Goal: Transaction & Acquisition: Purchase product/service

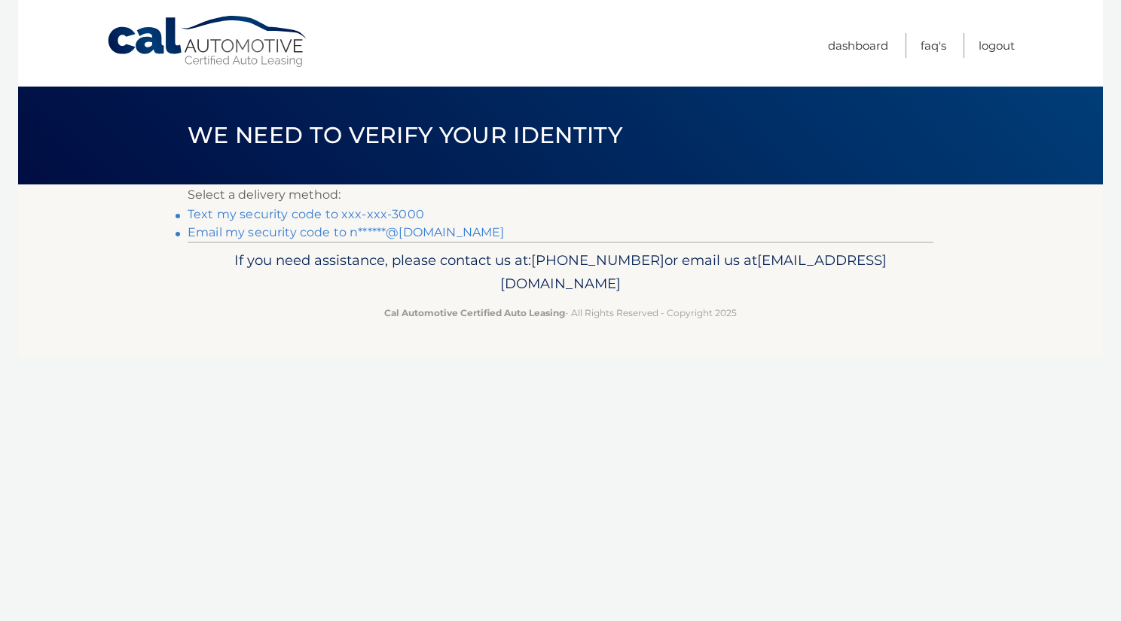
click at [397, 214] on link "Text my security code to xxx-xxx-3000" at bounding box center [306, 214] width 237 height 14
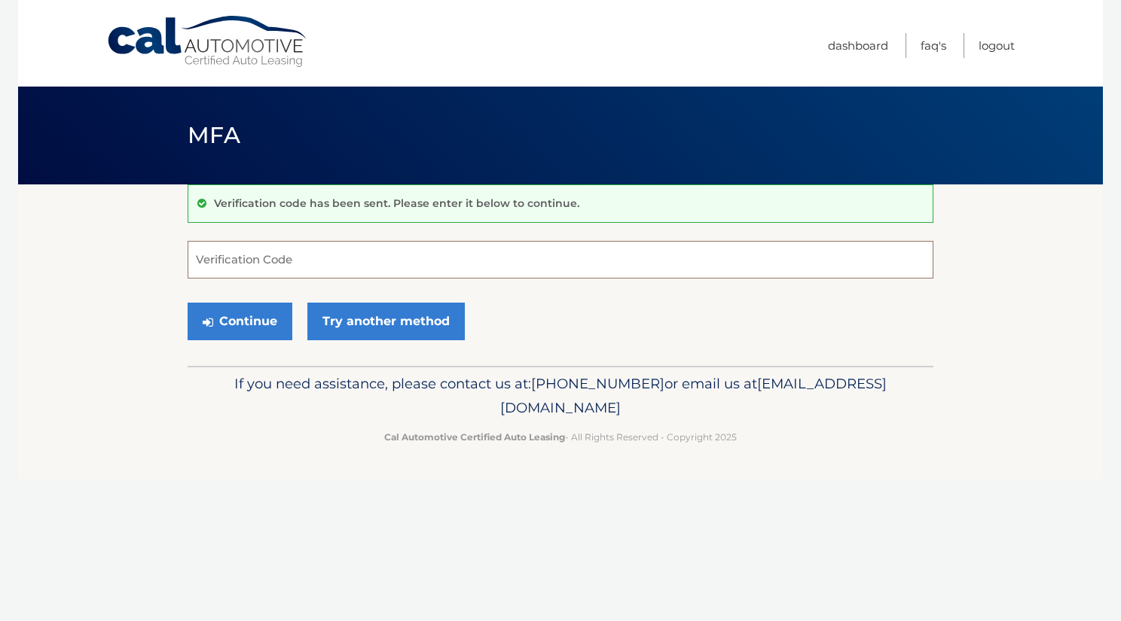
click at [417, 261] on input "Verification Code" at bounding box center [561, 260] width 746 height 38
type input "159299"
click at [231, 328] on button "Continue" at bounding box center [240, 322] width 105 height 38
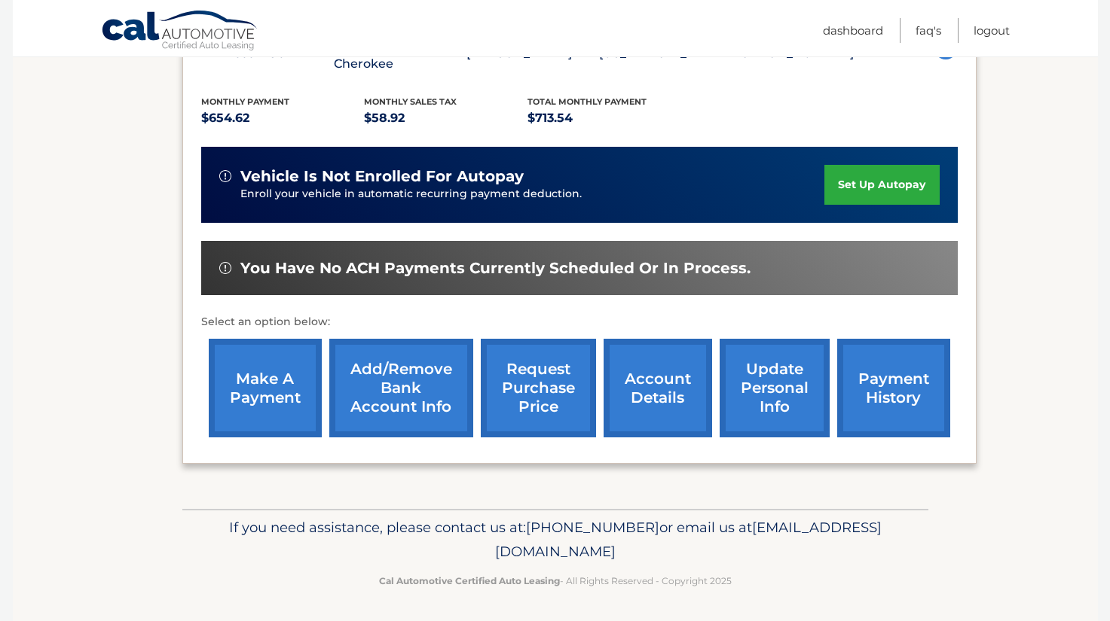
scroll to position [313, 0]
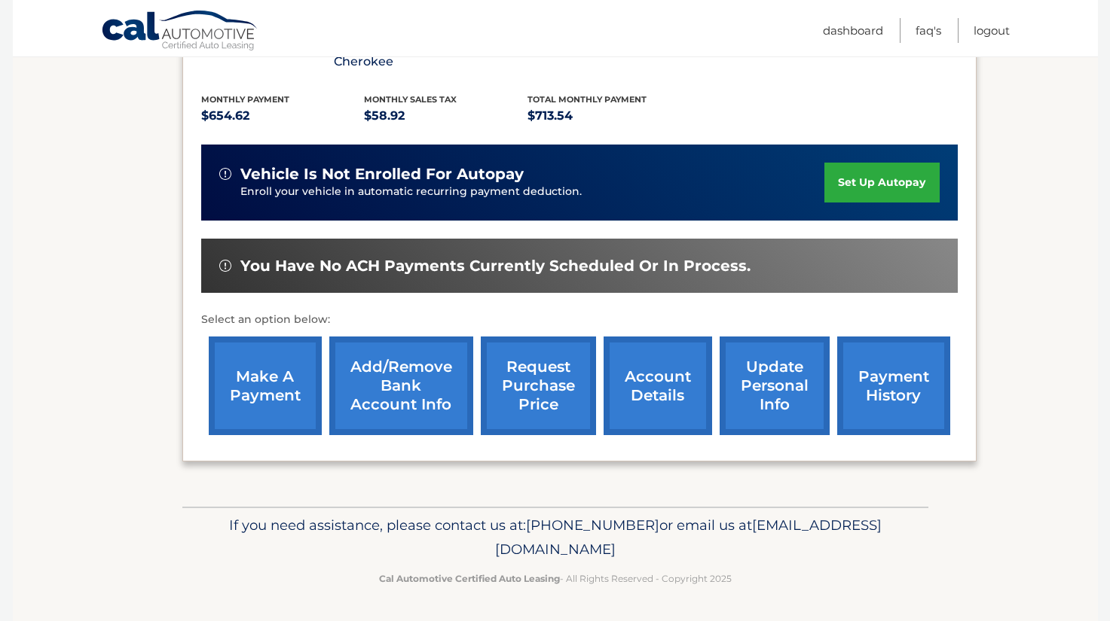
click at [264, 380] on link "make a payment" at bounding box center [265, 386] width 113 height 99
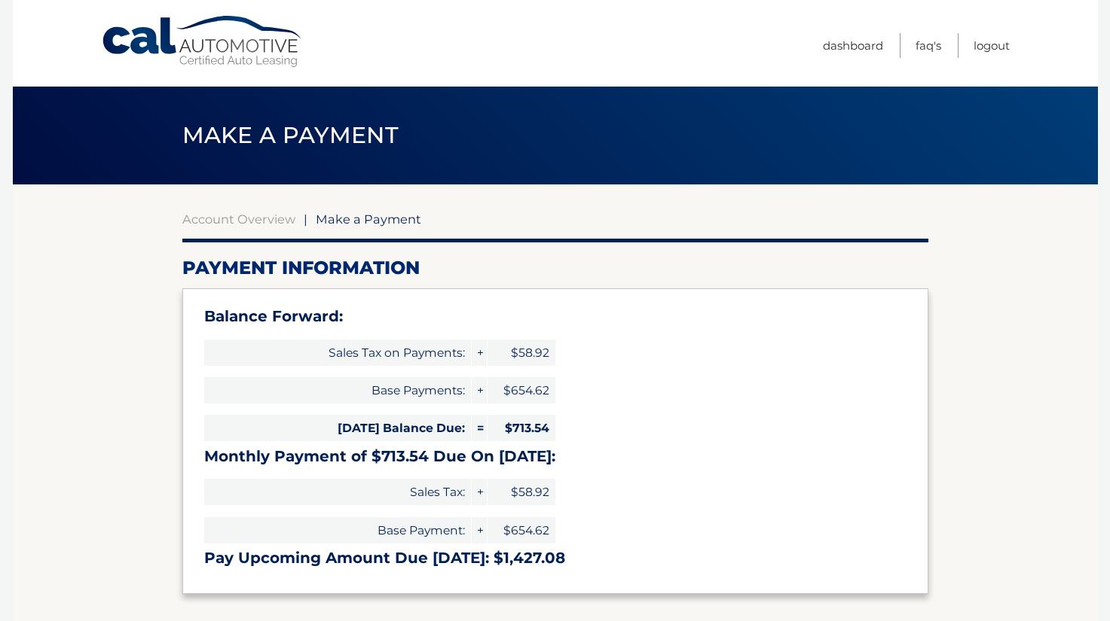
select select "M2VkNjRmOTItYzFmNy00MGZiLTkwMDYtZDQzNDczMTdlNmVj"
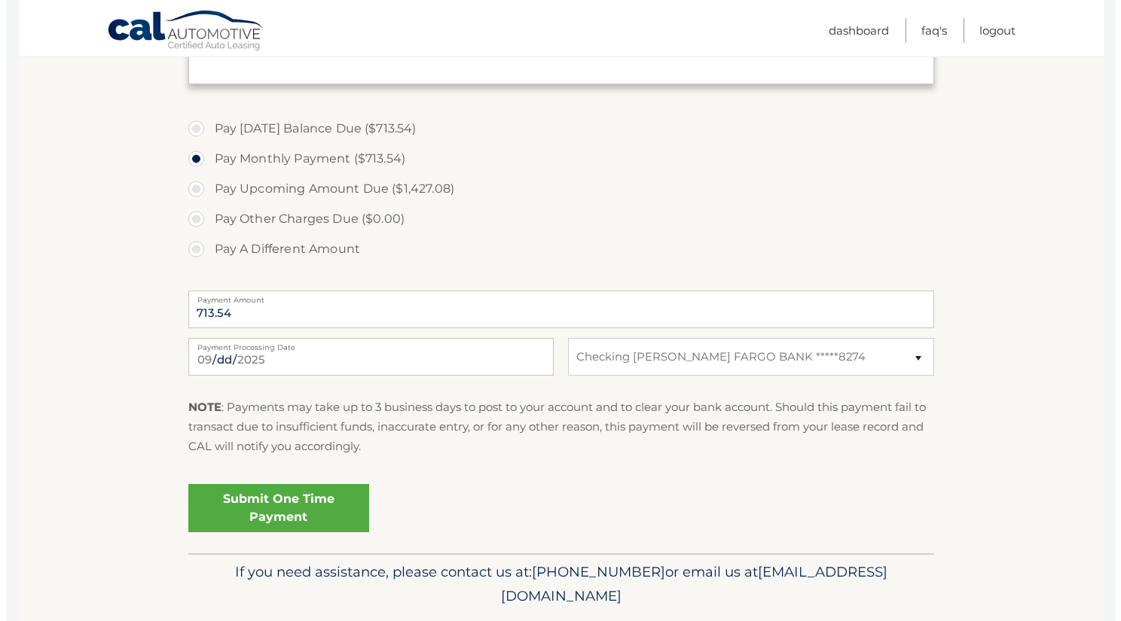
scroll to position [527, 0]
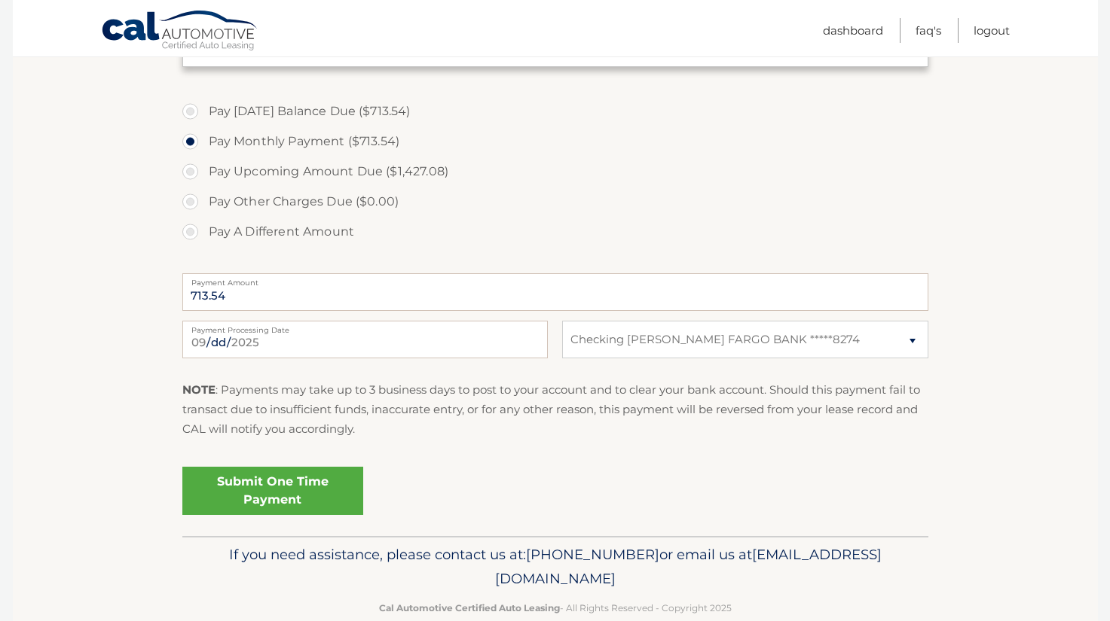
click at [311, 487] on link "Submit One Time Payment" at bounding box center [272, 491] width 181 height 48
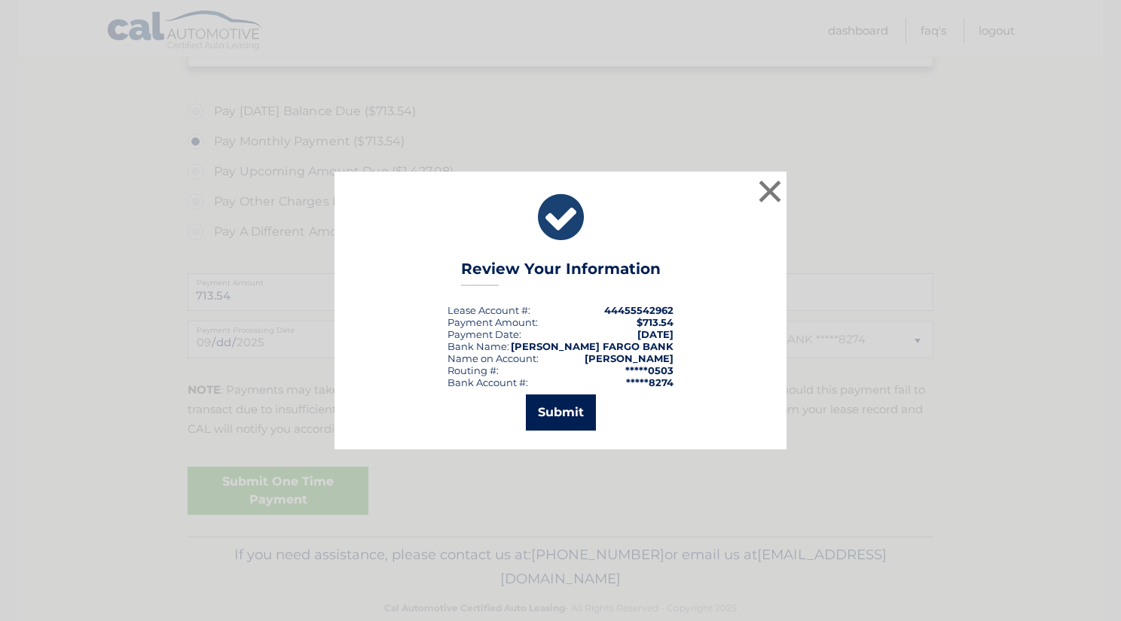
click at [552, 420] on button "Submit" at bounding box center [561, 413] width 70 height 36
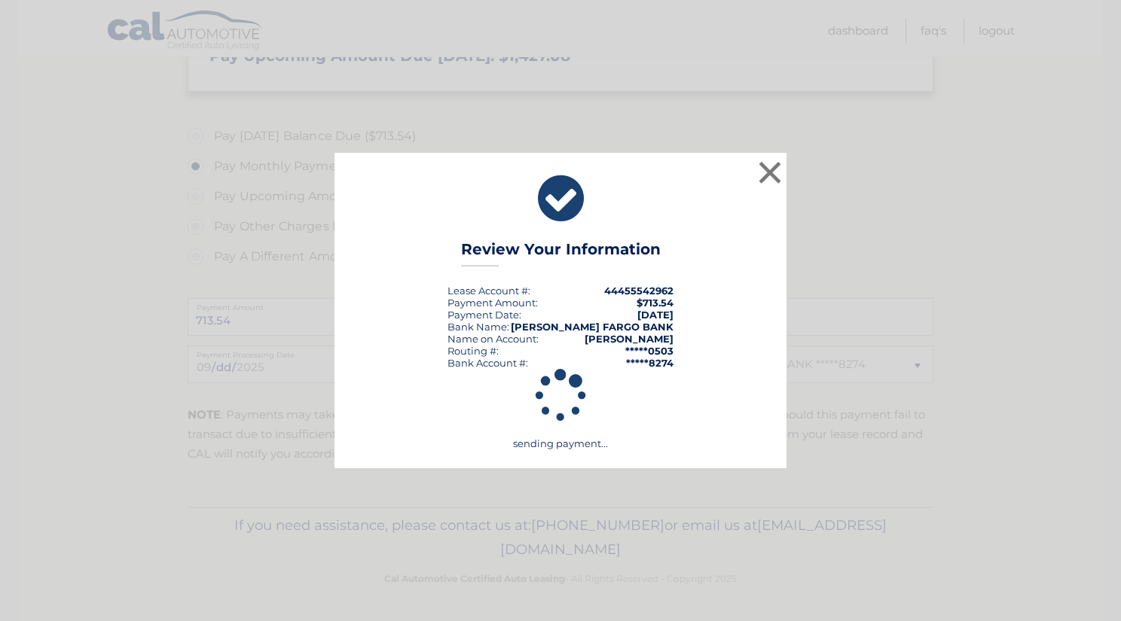
scroll to position [502, 0]
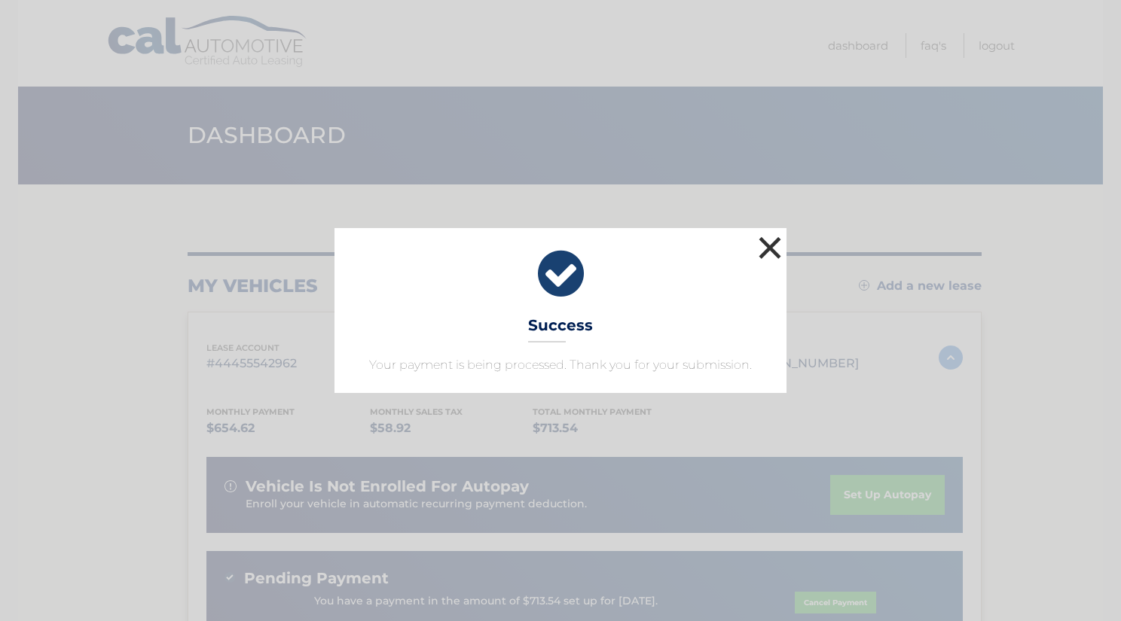
click at [775, 240] on button "×" at bounding box center [770, 248] width 30 height 30
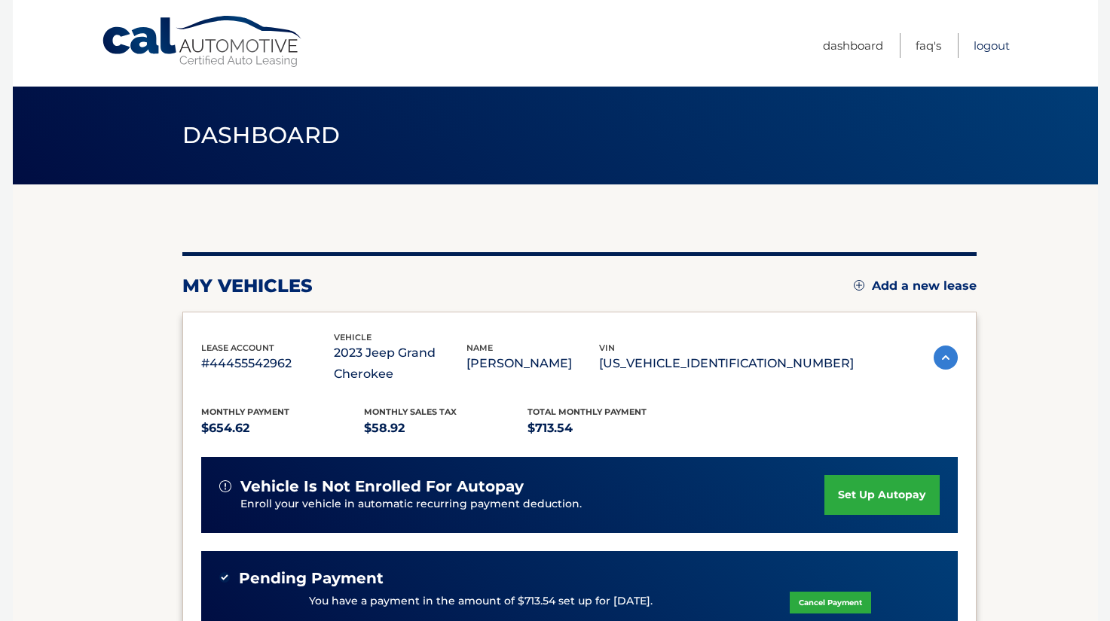
click at [983, 48] on link "Logout" at bounding box center [991, 45] width 36 height 25
